Goal: Information Seeking & Learning: Find specific fact

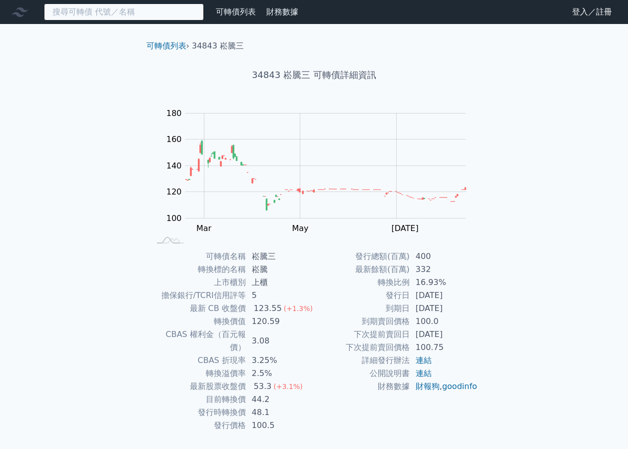
click at [157, 17] on input at bounding box center [124, 11] width 160 height 17
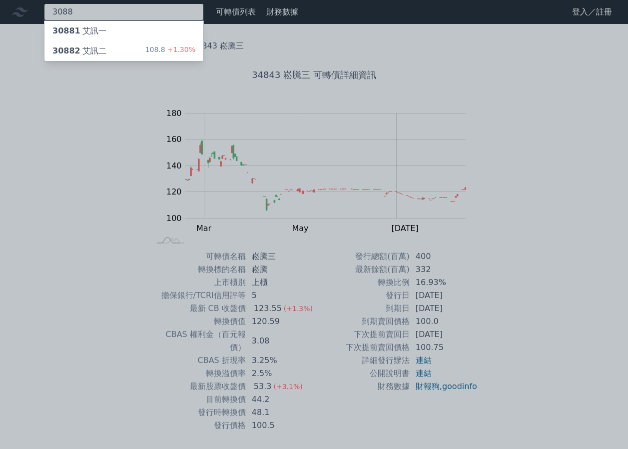
type input "3088"
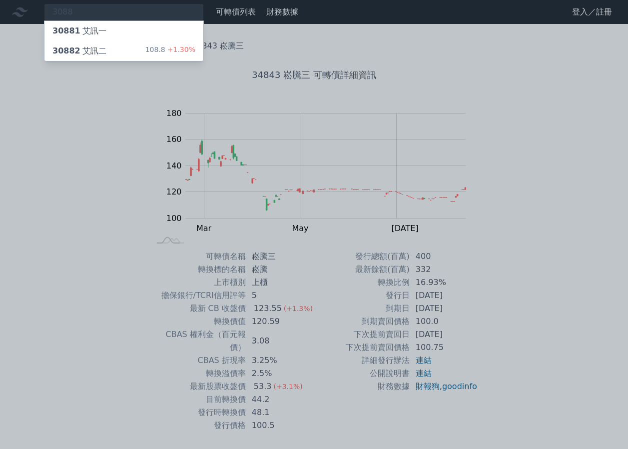
click at [136, 35] on div "30881 艾訊一" at bounding box center [123, 31] width 159 height 20
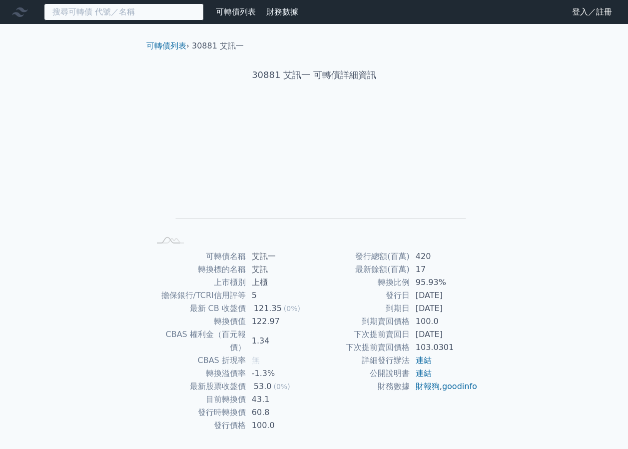
click at [139, 13] on input at bounding box center [124, 11] width 160 height 17
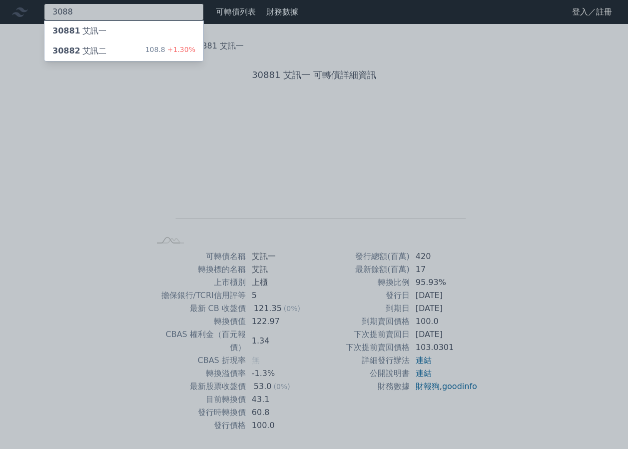
type input "3088"
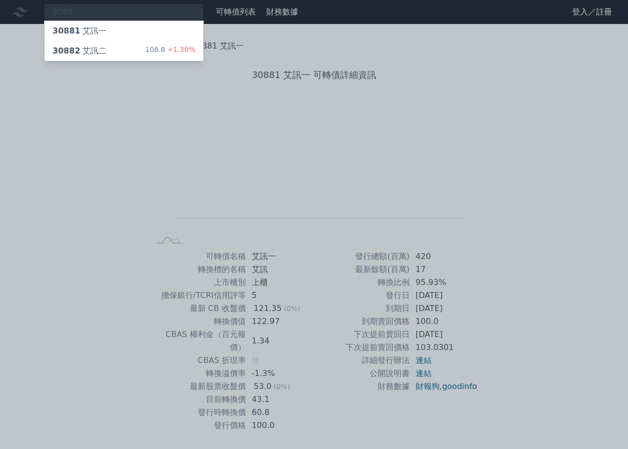
click at [152, 47] on div "108.8 +1.30%" at bounding box center [170, 51] width 50 height 12
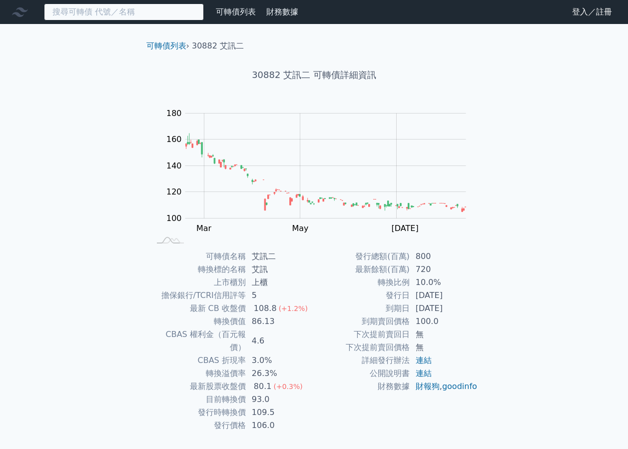
click at [182, 13] on input at bounding box center [124, 11] width 160 height 17
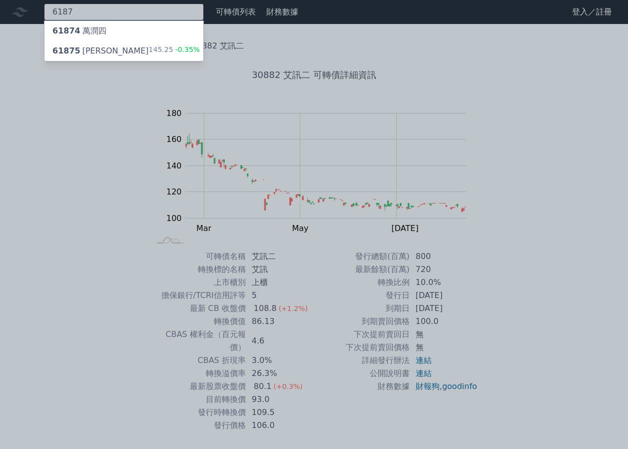
type input "6187"
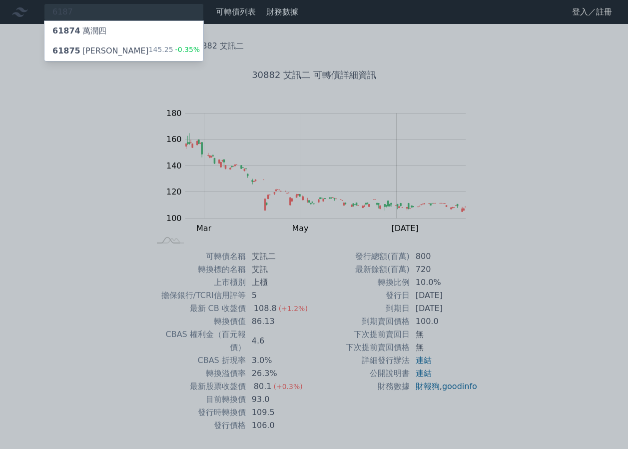
click at [181, 45] on span "-0.35%" at bounding box center [186, 49] width 27 height 8
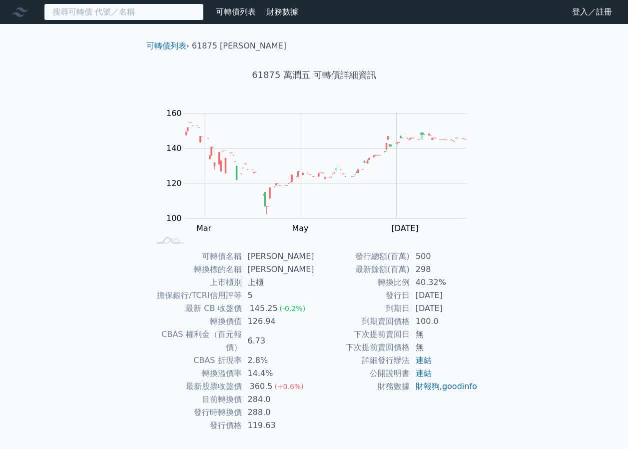
click at [181, 13] on input at bounding box center [124, 11] width 160 height 17
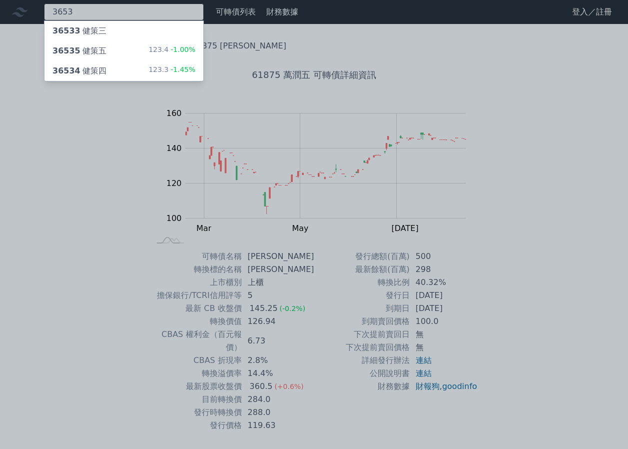
type input "3653"
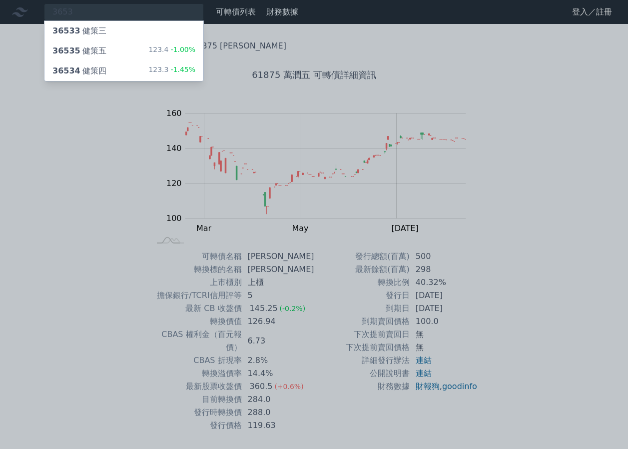
click at [169, 66] on div "123.3 -1.45%" at bounding box center [171, 71] width 47 height 12
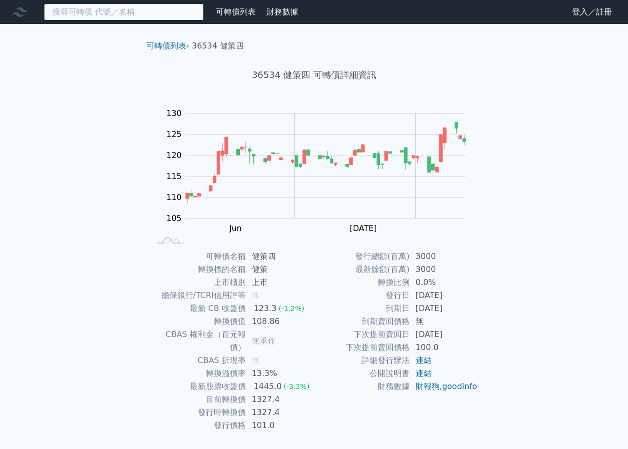
click at [150, 17] on input at bounding box center [124, 11] width 160 height 17
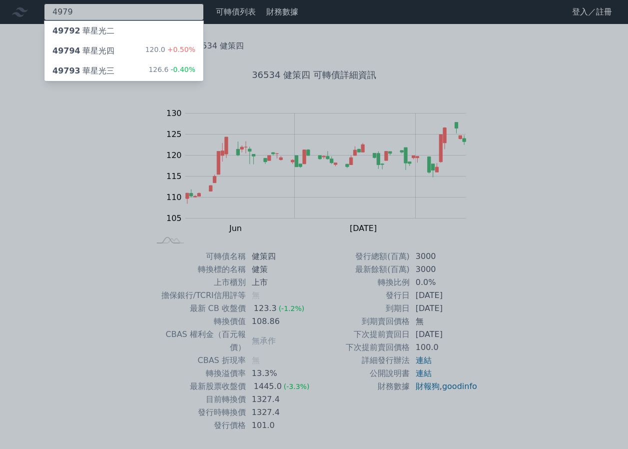
type input "4979"
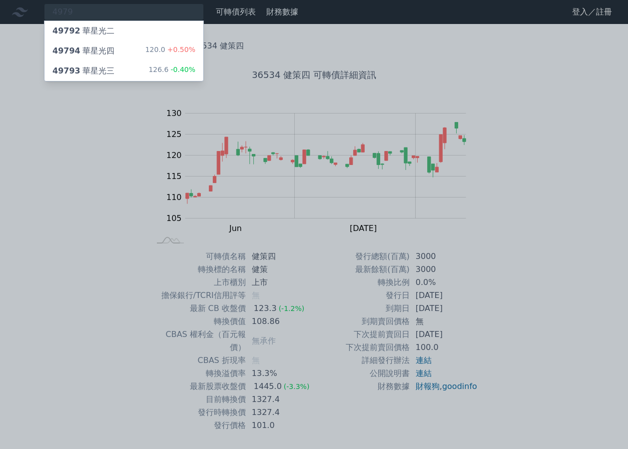
click at [161, 55] on div "120.0 +0.50%" at bounding box center [170, 51] width 50 height 12
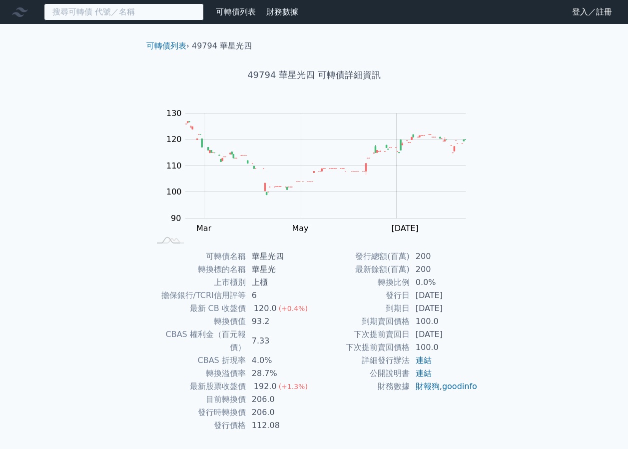
click at [143, 16] on input at bounding box center [124, 11] width 160 height 17
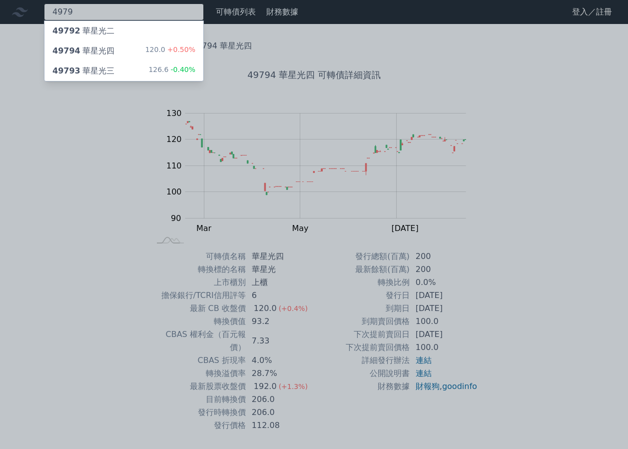
type input "4979"
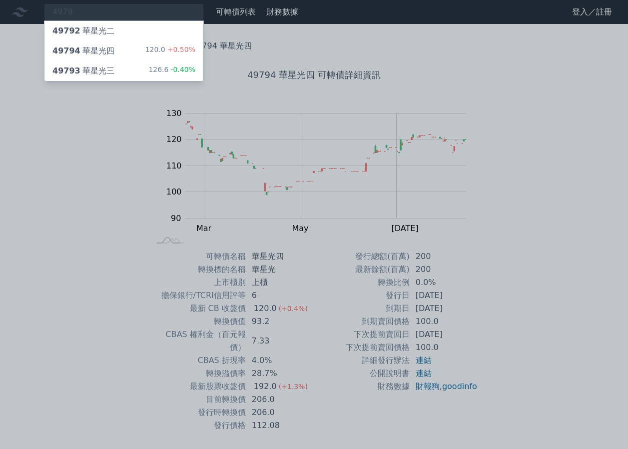
click at [152, 63] on div "49793 華星光三 126.6 -0.40%" at bounding box center [123, 71] width 159 height 20
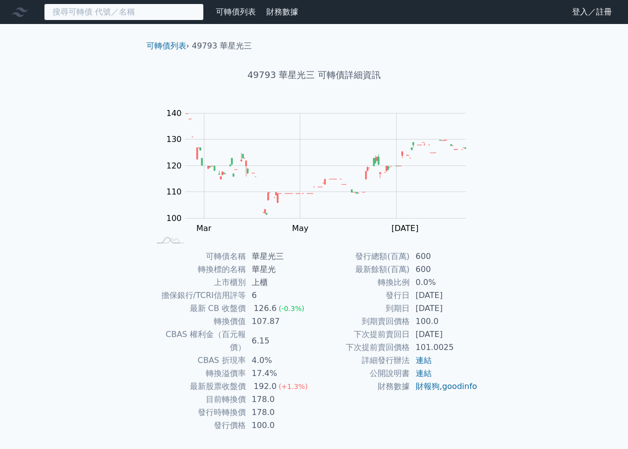
click at [163, 15] on input at bounding box center [124, 11] width 160 height 17
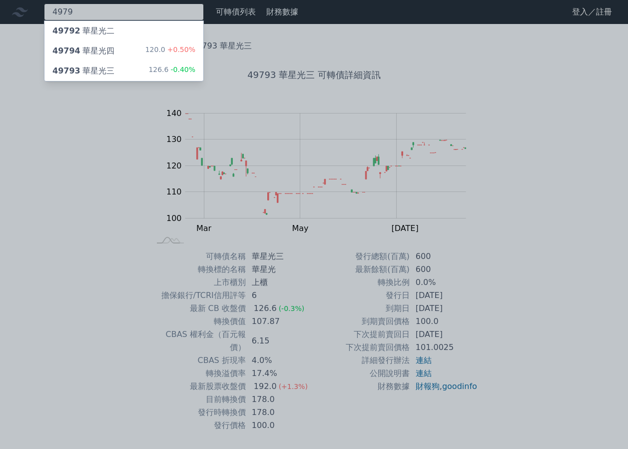
type input "4979"
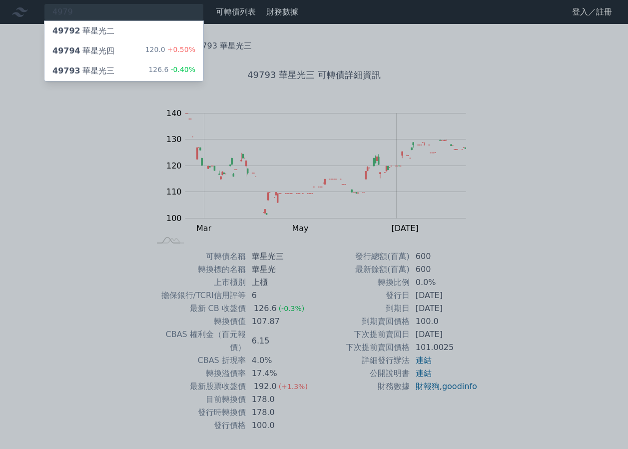
click at [155, 50] on div "120.0 +0.50%" at bounding box center [170, 51] width 50 height 12
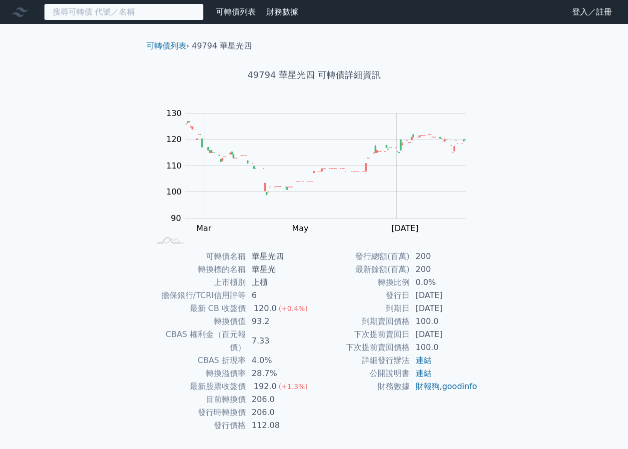
click at [169, 13] on input at bounding box center [124, 11] width 160 height 17
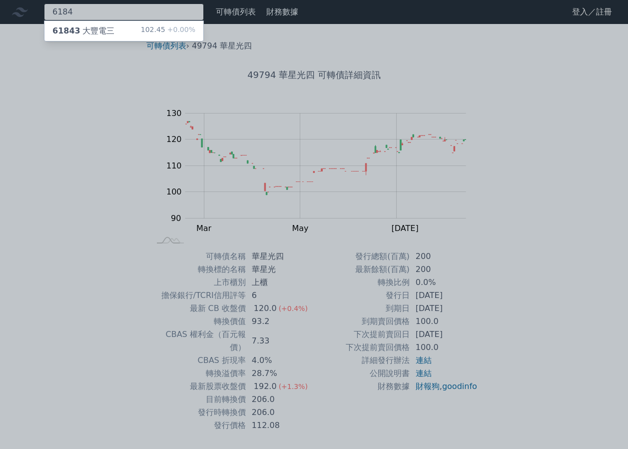
type input "6184"
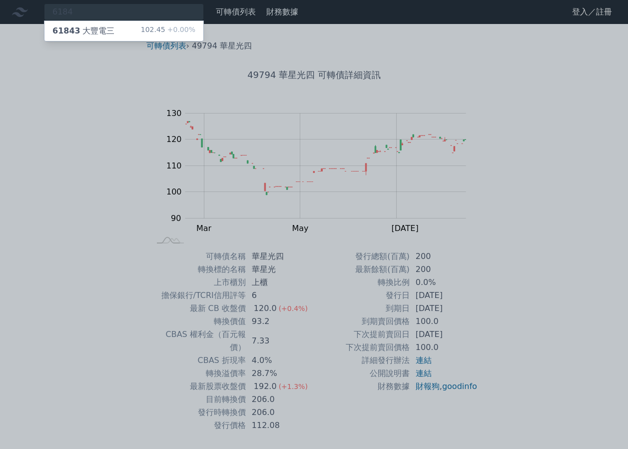
click at [165, 29] on div "102.45 +0.00%" at bounding box center [168, 31] width 54 height 12
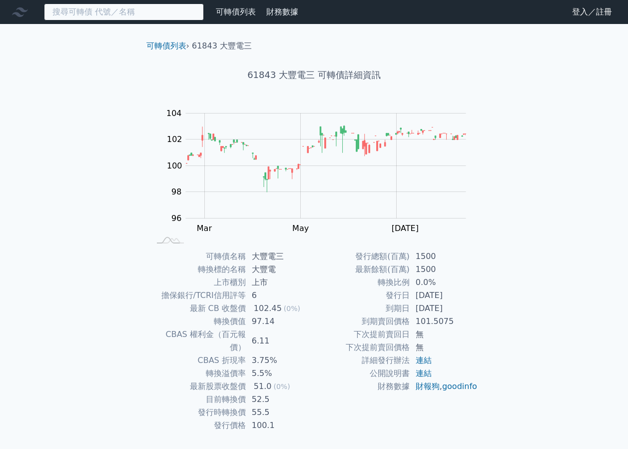
click at [153, 12] on input at bounding box center [124, 11] width 160 height 17
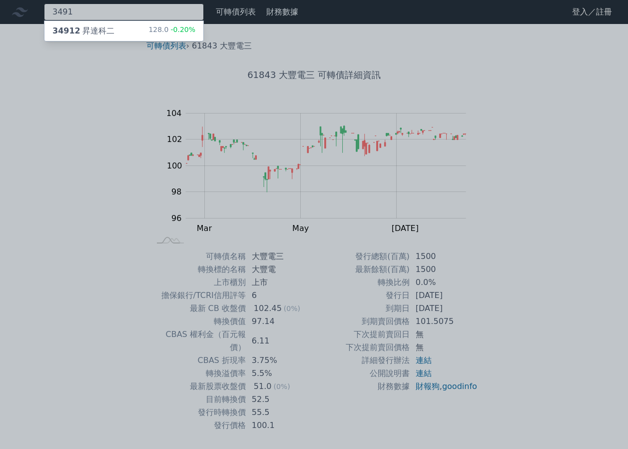
type input "3491"
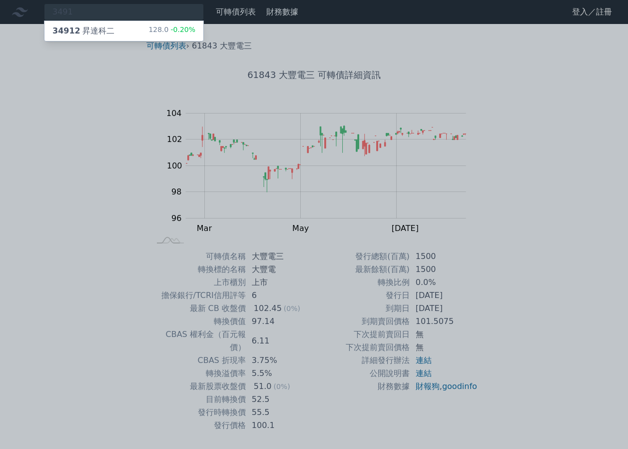
click at [163, 26] on div "128.0 -0.20%" at bounding box center [171, 31] width 47 height 12
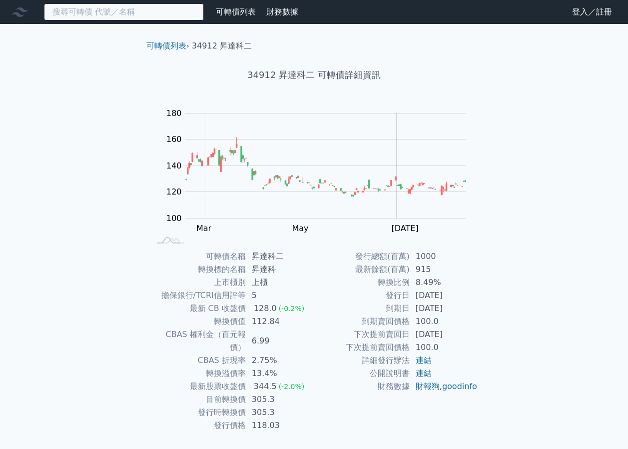
click at [160, 13] on input at bounding box center [124, 11] width 160 height 17
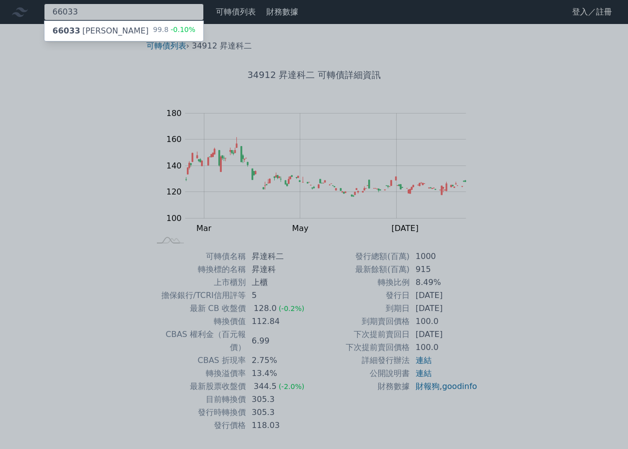
type input "66033"
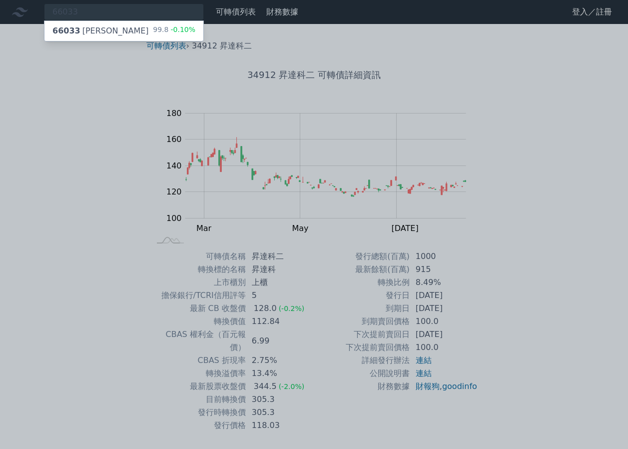
click at [160, 25] on div "99.8 -0.10%" at bounding box center [174, 31] width 42 height 12
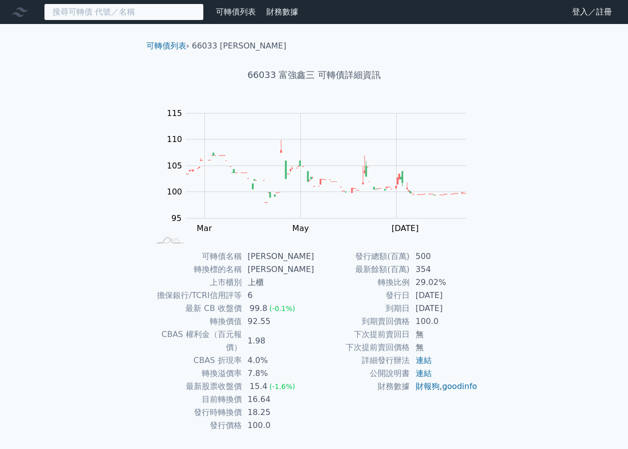
click at [160, 14] on input at bounding box center [124, 11] width 160 height 17
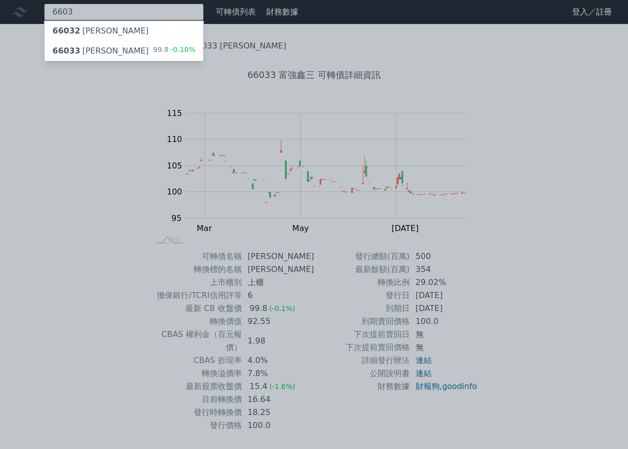
type input "6603"
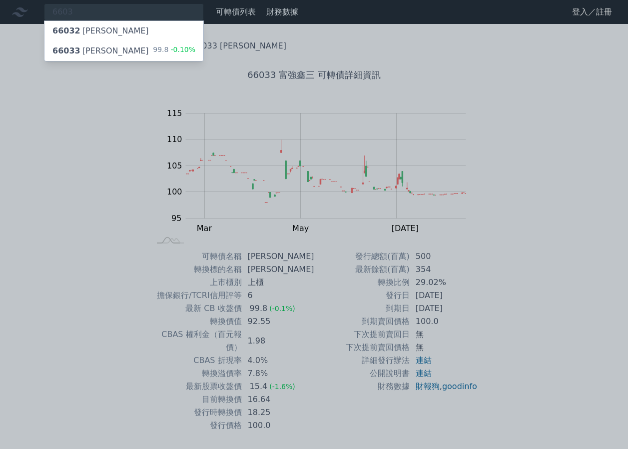
click at [167, 50] on div "99.8 -0.10%" at bounding box center [174, 51] width 42 height 12
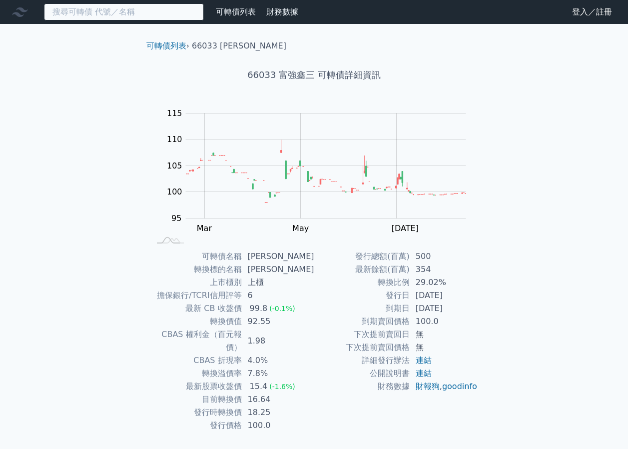
click at [154, 13] on input at bounding box center [124, 11] width 160 height 17
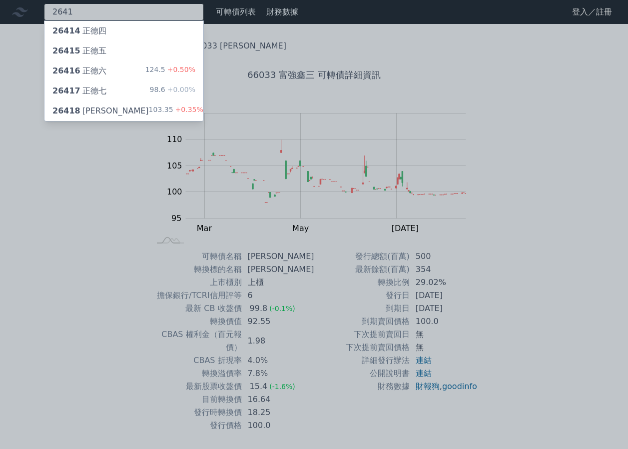
type input "2641"
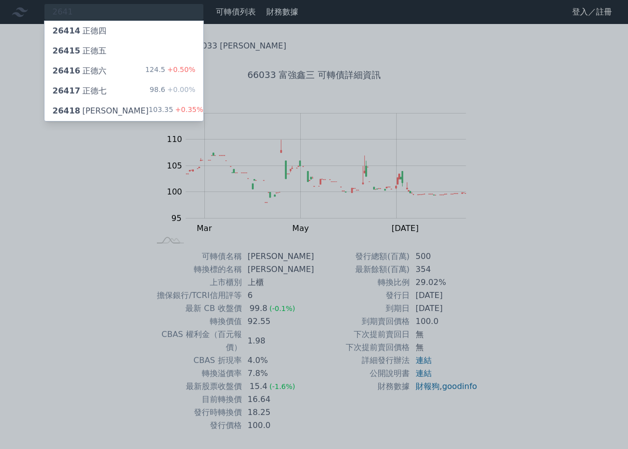
click at [118, 87] on div "26417 正德七 98.6 +0.00%" at bounding box center [123, 91] width 159 height 20
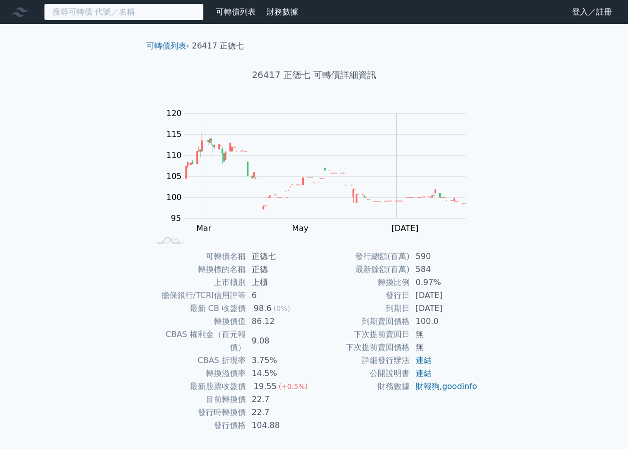
click at [124, 15] on input at bounding box center [124, 11] width 160 height 17
click at [121, 17] on input at bounding box center [124, 11] width 160 height 17
click at [117, 11] on input at bounding box center [124, 11] width 160 height 17
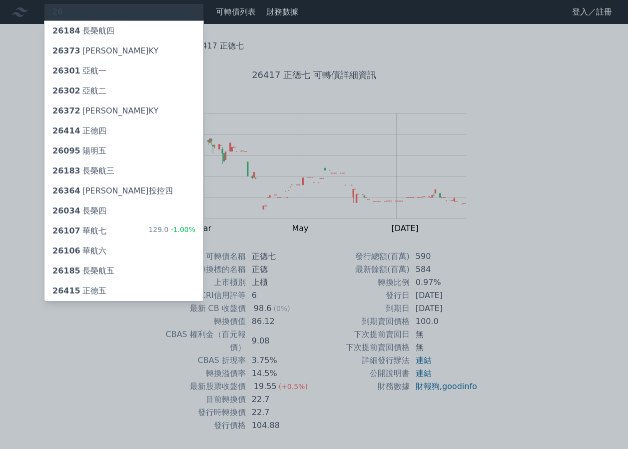
click at [319, 246] on div at bounding box center [314, 224] width 628 height 449
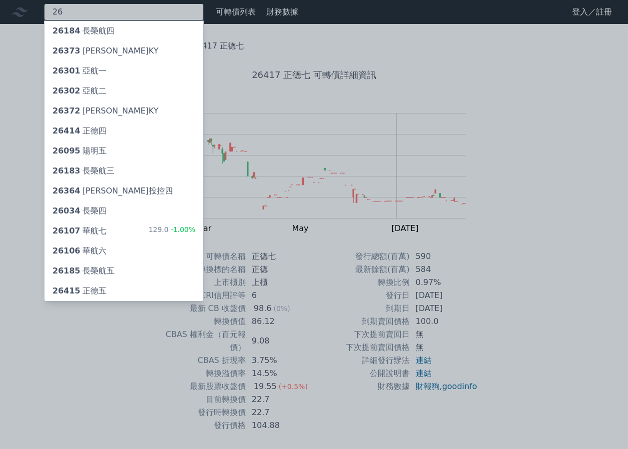
click at [130, 13] on div "26 26184 長榮航四 26373 慧洋三KY 26301 亞航一 26302 亞航二 26372 [PERSON_NAME]KY 26414 正德四 2…" at bounding box center [124, 11] width 160 height 17
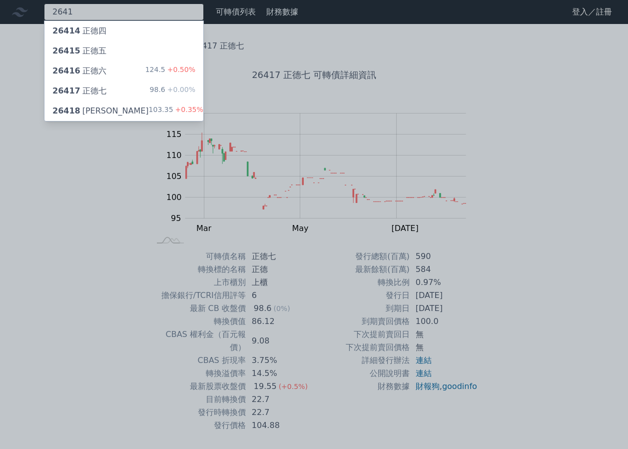
type input "2641"
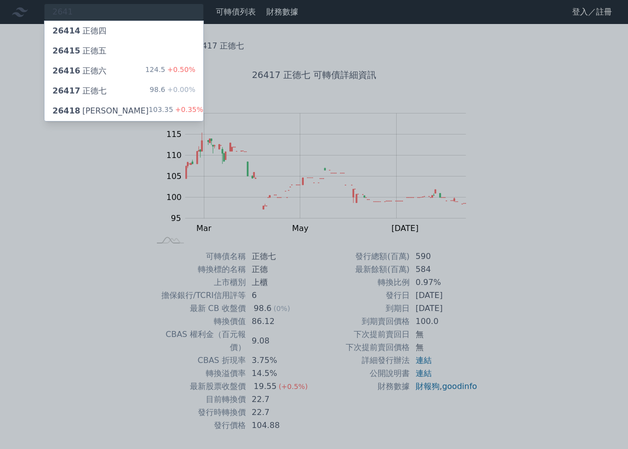
click at [149, 109] on div "103.35 +0.35%" at bounding box center [176, 111] width 54 height 12
